Goal: Task Accomplishment & Management: Complete application form

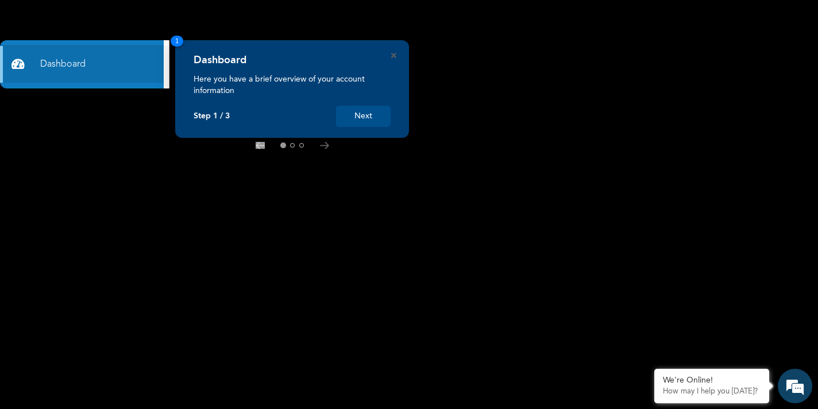
click at [390, 55] on div "Dashboard Here you have a brief overview of your account information Step 1 / 3…" at bounding box center [292, 89] width 234 height 98
click at [394, 60] on div "Dashboard Here you have a brief overview of your account information Step 1 / 3…" at bounding box center [292, 89] width 234 height 98
click at [361, 115] on button "Next" at bounding box center [363, 116] width 55 height 21
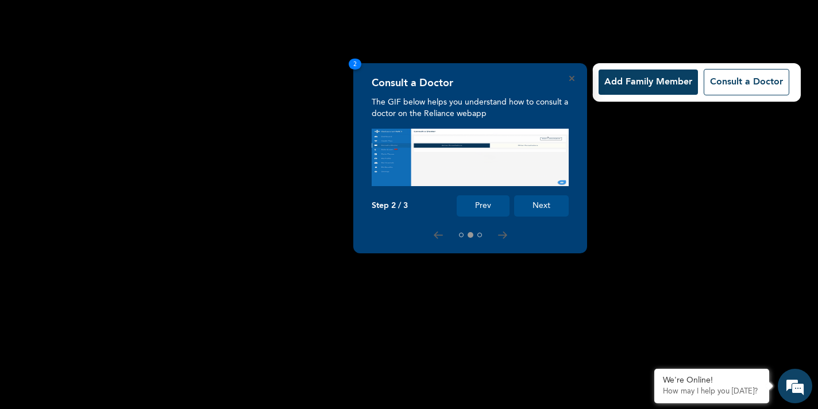
click at [536, 204] on button "Next" at bounding box center [541, 205] width 55 height 21
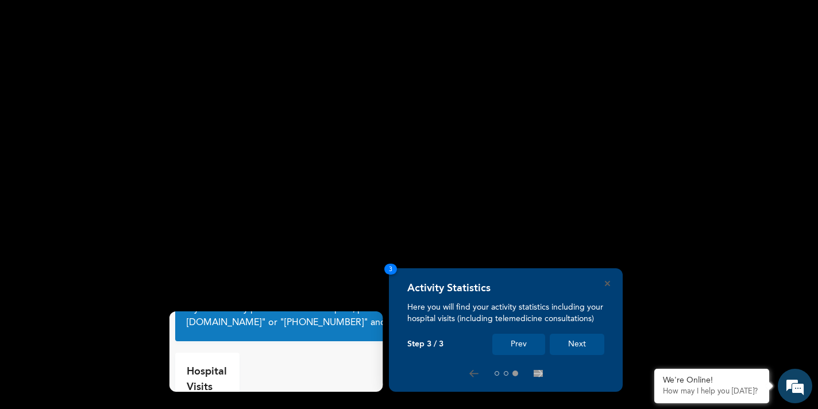
scroll to position [36, 0]
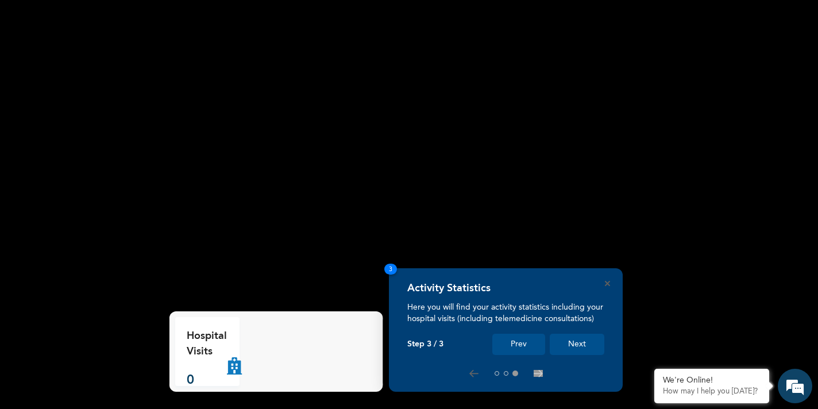
click at [554, 343] on button "Next" at bounding box center [577, 344] width 55 height 21
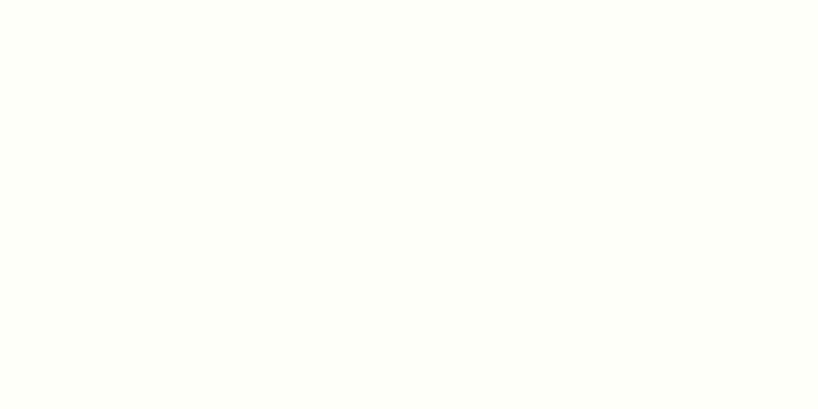
click at [562, 343] on div at bounding box center [409, 204] width 818 height 409
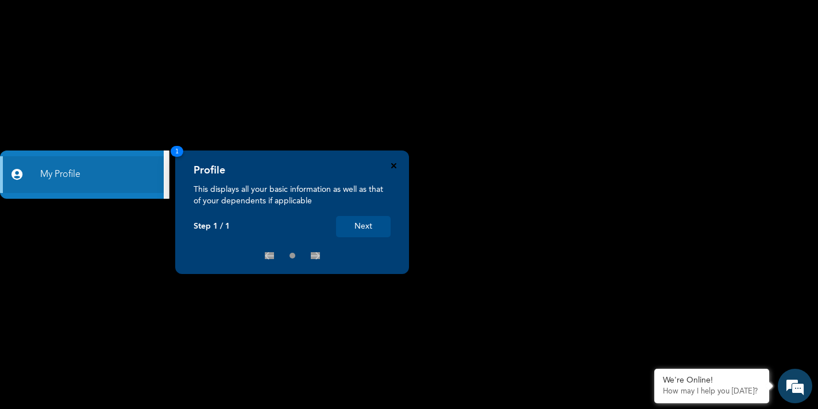
click at [393, 167] on icon "Close" at bounding box center [393, 165] width 5 height 5
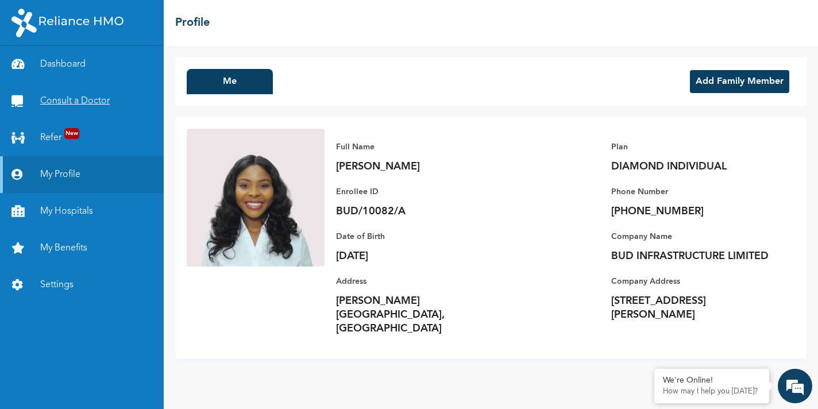
click at [49, 106] on link "Consult a Doctor" at bounding box center [82, 101] width 164 height 37
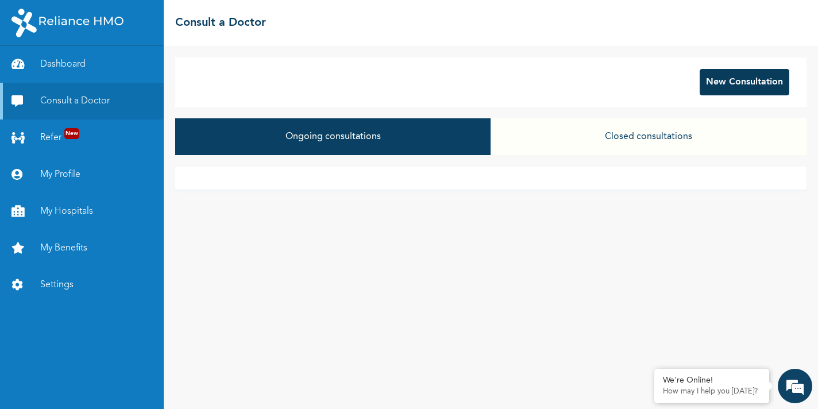
click at [719, 76] on button "New Consultation" at bounding box center [744, 82] width 90 height 26
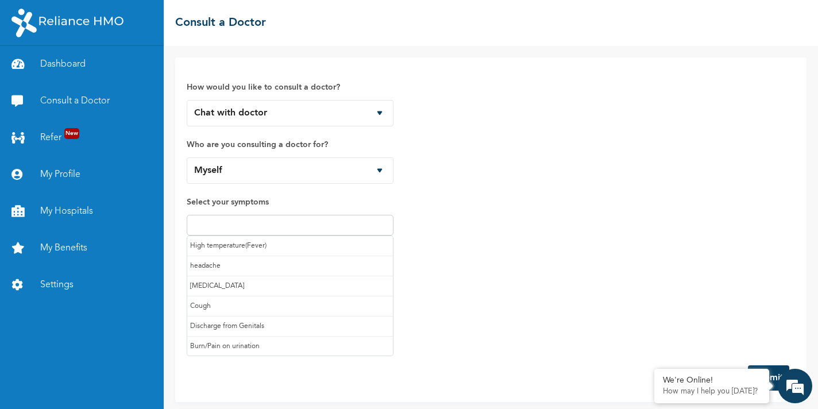
click at [300, 223] on input "text" at bounding box center [290, 225] width 200 height 14
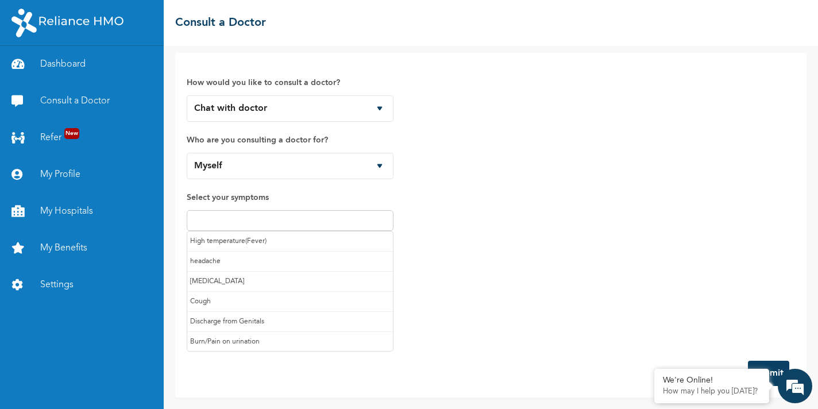
click at [450, 253] on div "How would you like to consult a doctor? Chat with doctor Phone Call Who are you…" at bounding box center [491, 206] width 608 height 285
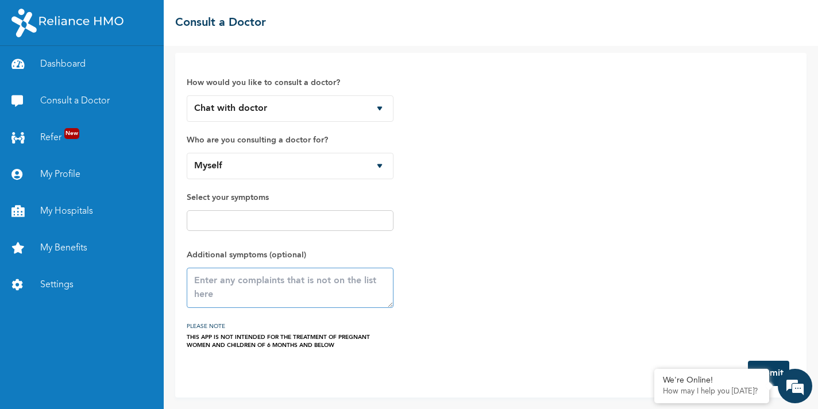
click at [319, 276] on textarea at bounding box center [290, 288] width 207 height 40
type textarea "Tummy ache/ulcer"
click at [773, 368] on button "Submit" at bounding box center [768, 373] width 41 height 25
